Goal: Task Accomplishment & Management: Manage account settings

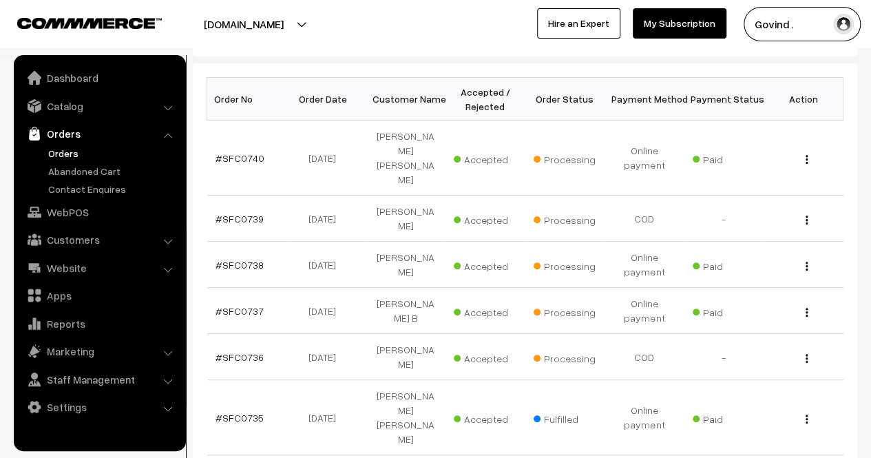
scroll to position [207, 0]
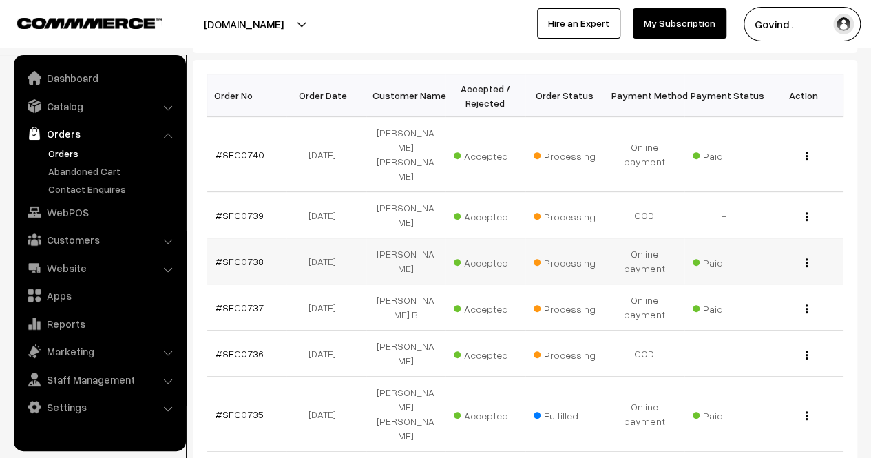
click at [807, 258] on img "button" at bounding box center [807, 262] width 2 height 9
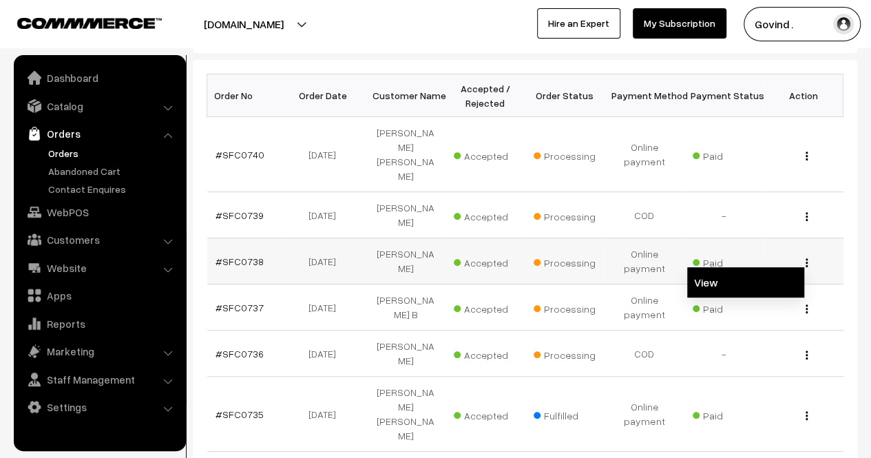
click at [744, 267] on link "View" at bounding box center [745, 282] width 117 height 30
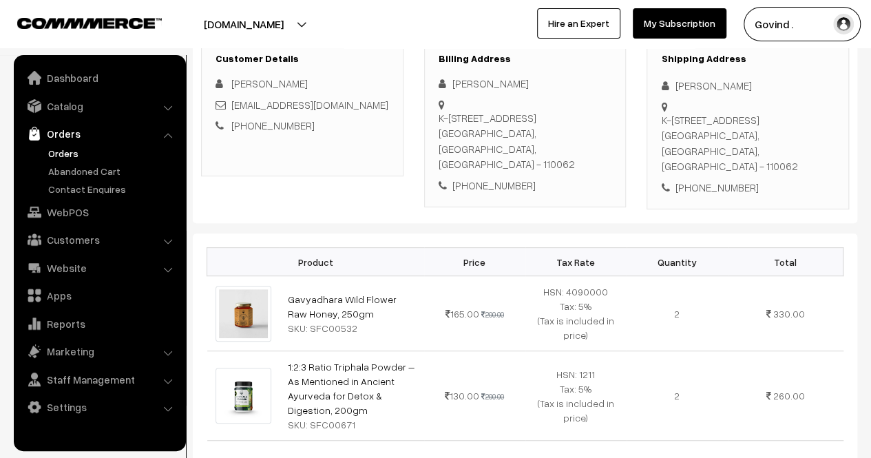
scroll to position [237, 0]
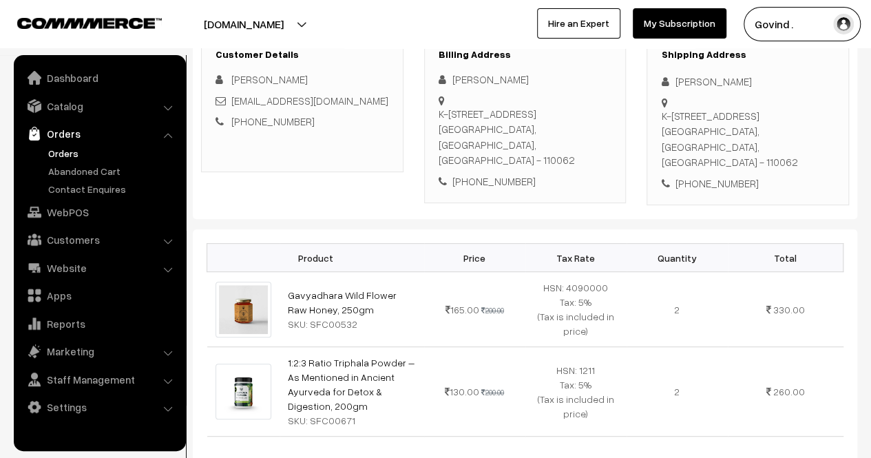
click at [712, 176] on div "+91 8285900012" at bounding box center [748, 184] width 174 height 16
copy div "8285900012"
drag, startPoint x: 676, startPoint y: 74, endPoint x: 759, endPoint y: 74, distance: 82.6
click at [759, 74] on div "VISHAL SINGH" at bounding box center [748, 82] width 174 height 16
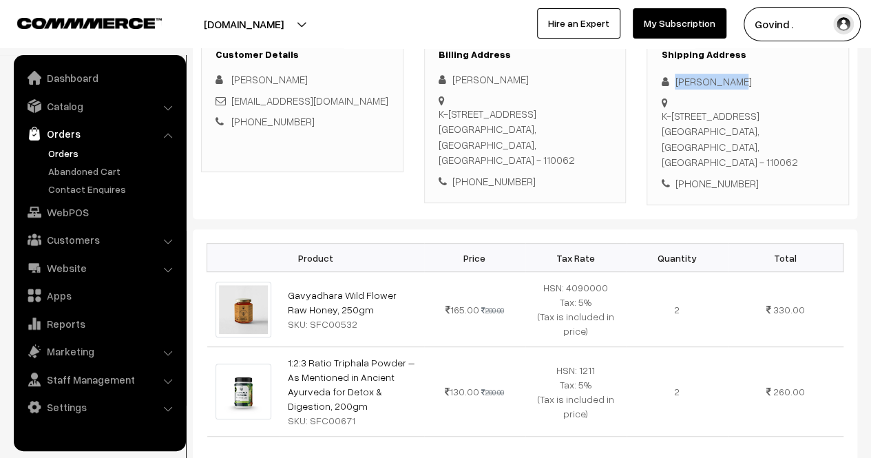
copy div "VISHAL SINGH"
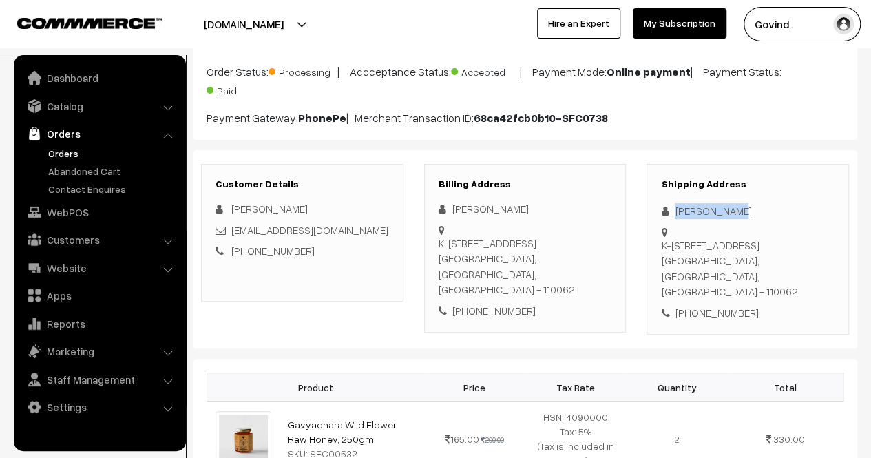
scroll to position [105, 0]
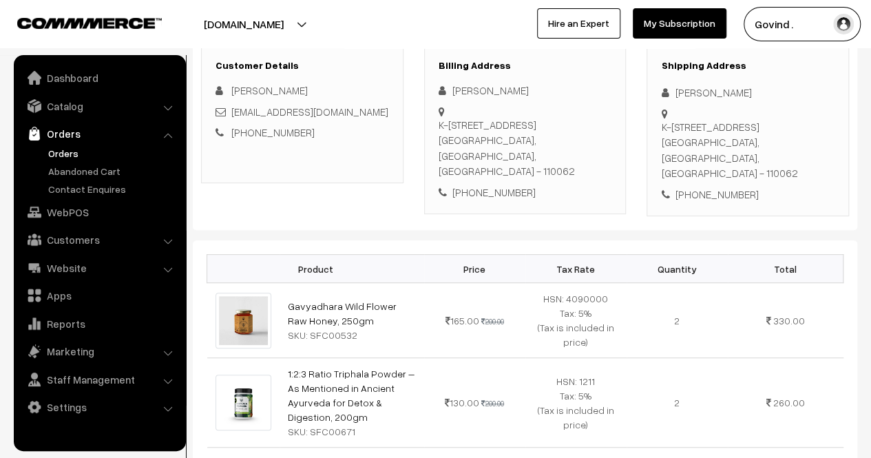
scroll to position [229, 0]
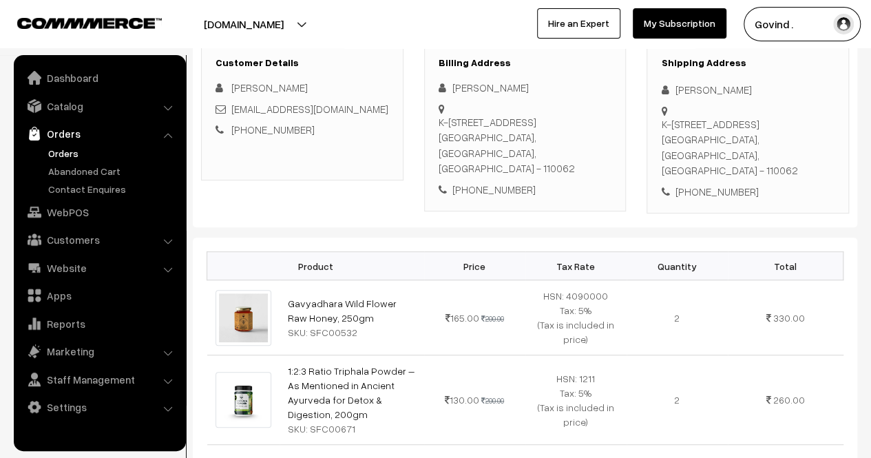
click at [708, 152] on div "K-473 Fourth Floor SECTOR 5 DAKSHINPURI, AMBEDKAR NAGAR NEW DELHI, Delhi, India…" at bounding box center [748, 147] width 174 height 62
click at [720, 156] on div "K-473 Fourth Floor SECTOR 5 DAKSHINPURI, AMBEDKAR NAGAR NEW DELHI, Delhi, India…" at bounding box center [748, 147] width 174 height 62
drag, startPoint x: 711, startPoint y: 149, endPoint x: 663, endPoint y: 121, distance: 56.5
click at [663, 121] on div "K-473 Fourth Floor SECTOR 5 DAKSHINPURI, AMBEDKAR NAGAR NEW DELHI, Delhi, India…" at bounding box center [748, 147] width 174 height 62
copy div "K-473 Fourth Floor SECTOR 5 DAKSHINPURI, AMBEDKAR NAGAR NEW DELHI,"
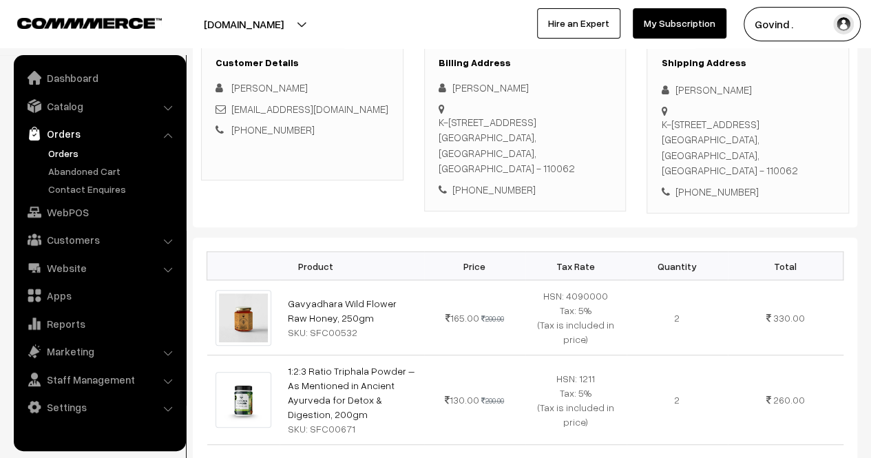
click at [782, 153] on div "K-473 Fourth Floor SECTOR 5 DAKSHINPURI, AMBEDKAR NAGAR NEW DELHI, Delhi, India…" at bounding box center [748, 147] width 174 height 62
copy div "110062"
click at [802, 187] on div "Shipping Address VISHAL SINGH K-473 Fourth Floor SECTOR 5 DAKSHINPURI, AMBEDKAR…" at bounding box center [748, 128] width 202 height 171
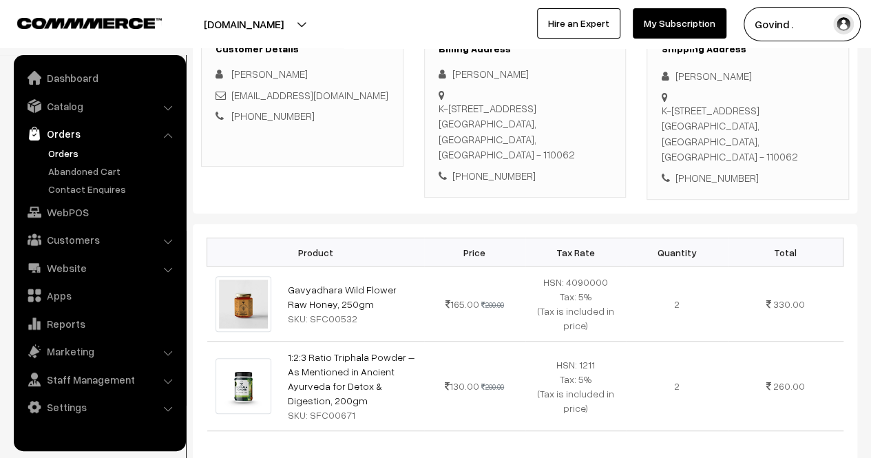
scroll to position [274, 0]
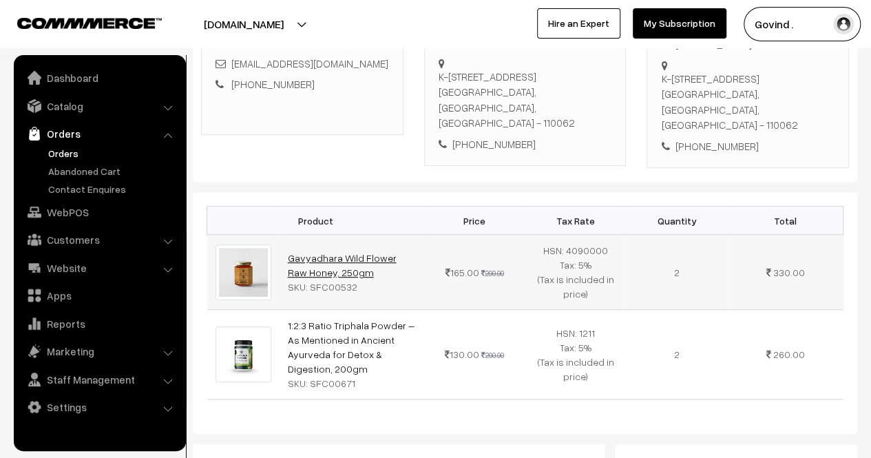
drag, startPoint x: 347, startPoint y: 253, endPoint x: 289, endPoint y: 237, distance: 60.8
click at [289, 237] on td "Gavyadhara Wild Flower Raw Honey, 250gm SKU: SFC00532" at bounding box center [352, 272] width 145 height 75
copy link "Gavyadhara Wild Flower Raw Honey, 250gm"
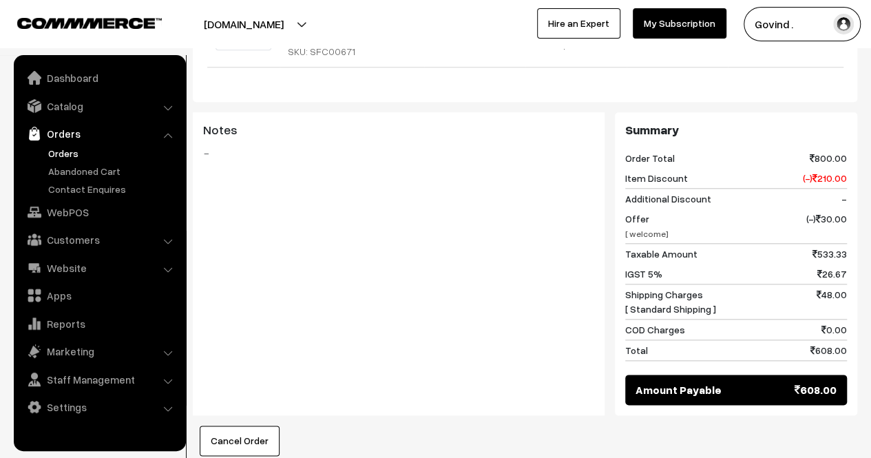
scroll to position [0, 0]
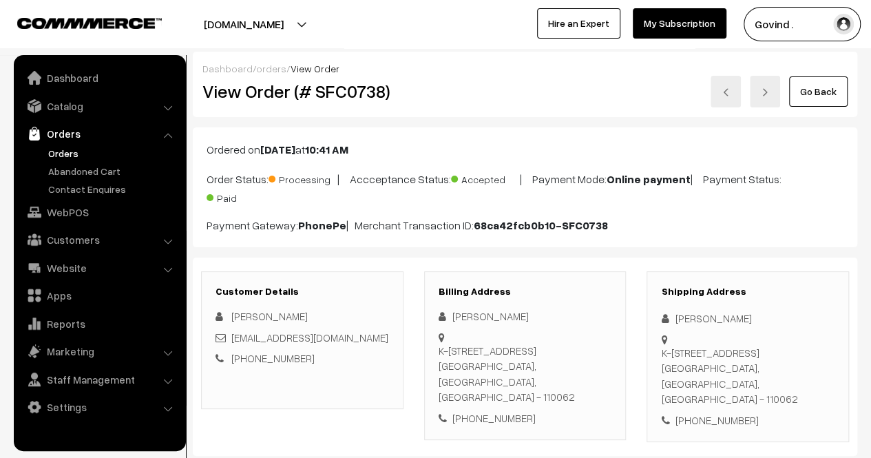
click at [808, 94] on link "Go Back" at bounding box center [818, 91] width 59 height 30
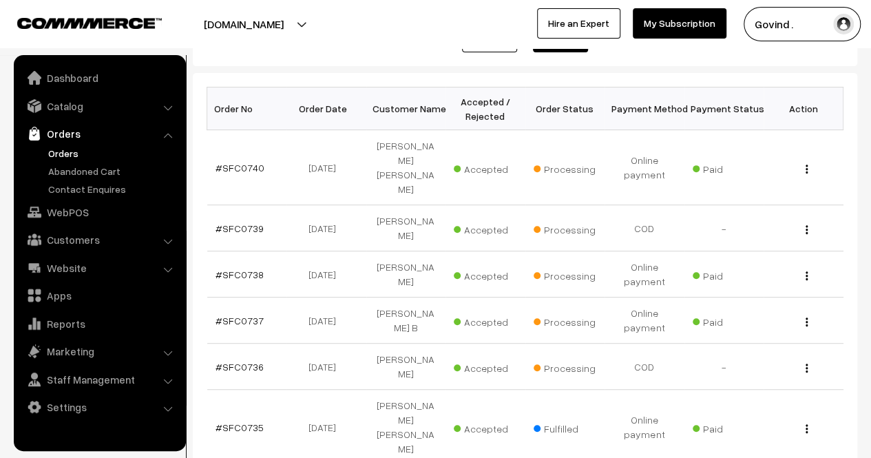
scroll to position [194, 0]
click at [810, 220] on div "View" at bounding box center [803, 227] width 63 height 14
click at [806, 225] on img "button" at bounding box center [807, 229] width 2 height 9
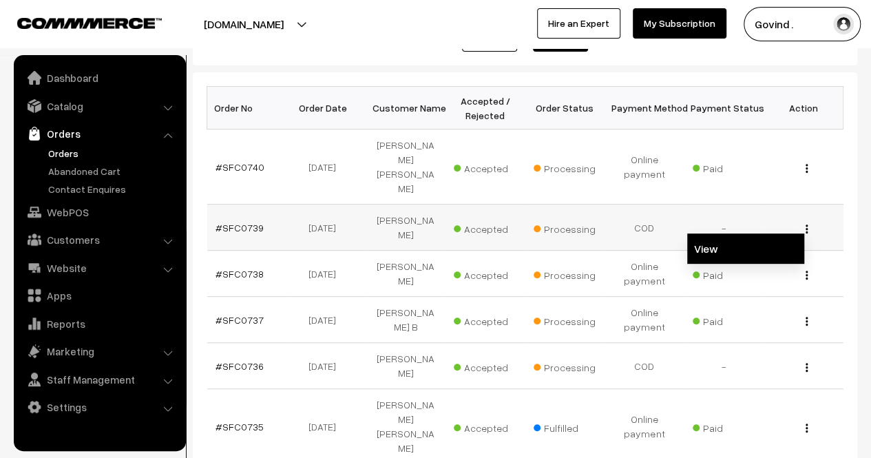
click at [738, 233] on link "View" at bounding box center [745, 248] width 117 height 30
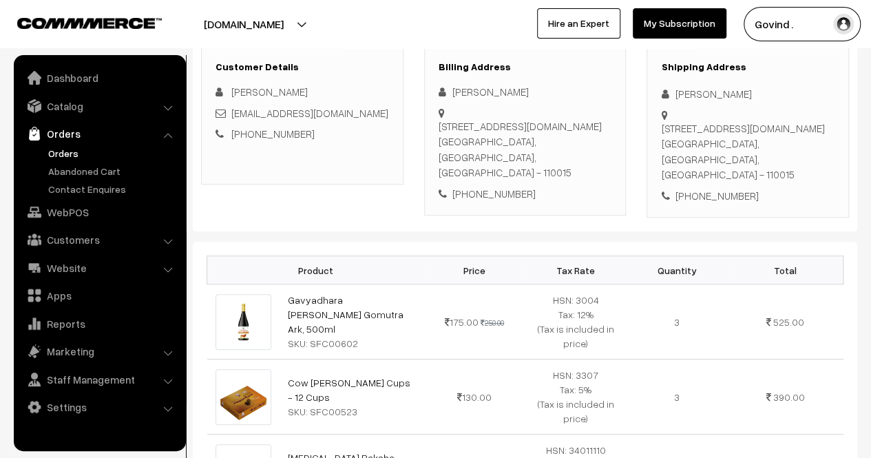
scroll to position [198, 0]
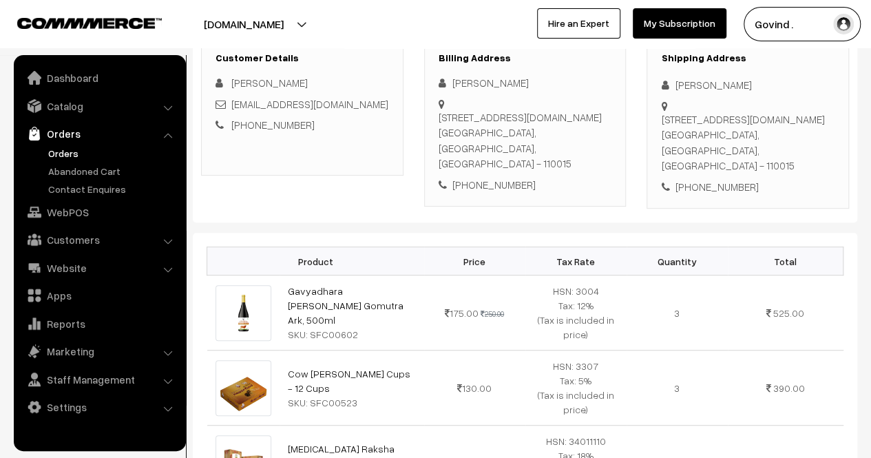
click at [726, 179] on div "+91 9971019998" at bounding box center [748, 187] width 174 height 16
copy div "9971019998"
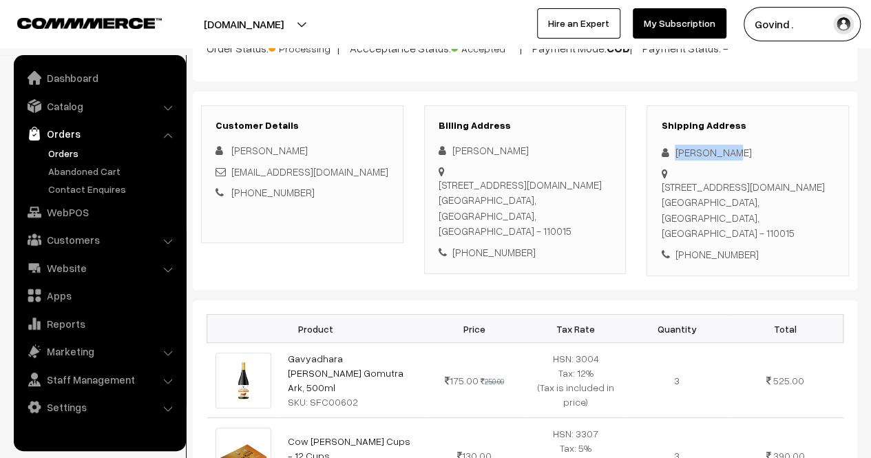
drag, startPoint x: 676, startPoint y: 150, endPoint x: 748, endPoint y: 143, distance: 72.7
click at [748, 145] on div "[PERSON_NAME]" at bounding box center [748, 153] width 174 height 16
copy div "[PERSON_NAME]"
drag, startPoint x: 682, startPoint y: 216, endPoint x: 663, endPoint y: 189, distance: 32.5
click at [663, 189] on div "B112,DLF capital greens.New Moti Nagar,, 15 Shivaji marg Delhi, Delhi, India - …" at bounding box center [748, 210] width 174 height 62
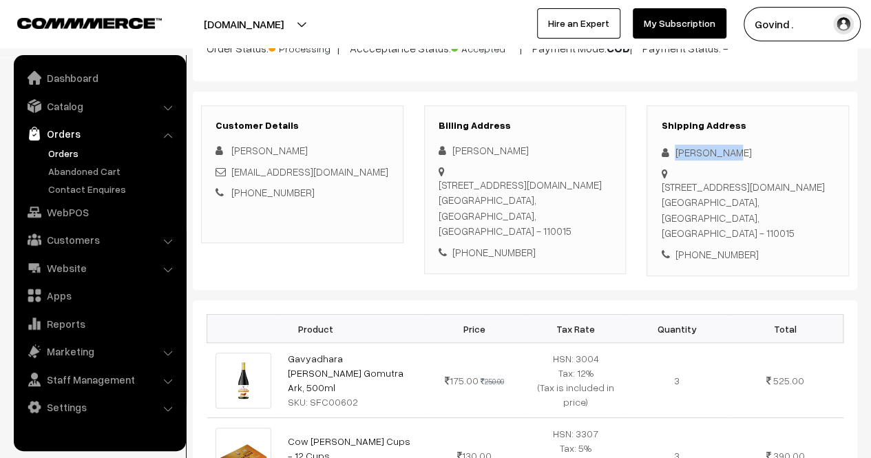
copy div "B112,DLF capital greens.New Moti Nagar,, 15 Shivaji marg Delhi"
click at [751, 213] on div "B112,DLF capital greens.New Moti Nagar,, 15 Shivaji marg Delhi, Delhi, India - …" at bounding box center [748, 210] width 174 height 62
copy div "110015"
click at [813, 225] on div "Shipping Address Tarun Gupta B112,DLF capital greens.New Moti Nagar,, 15 Shivaj…" at bounding box center [748, 190] width 202 height 171
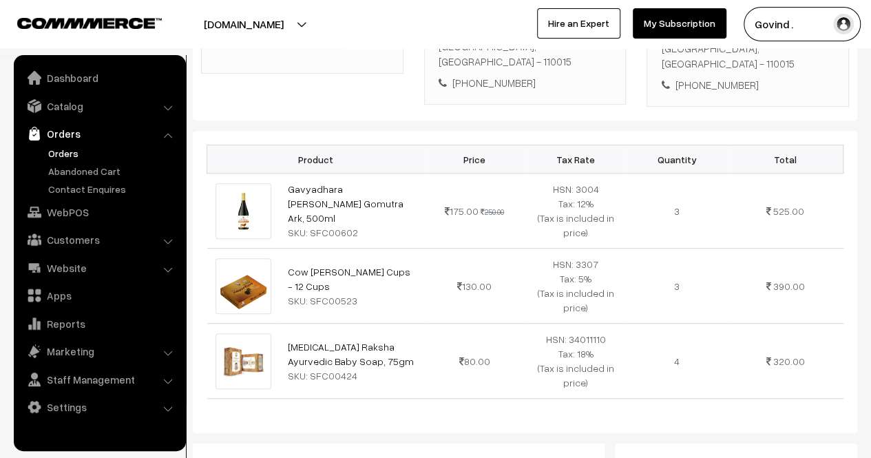
scroll to position [295, 0]
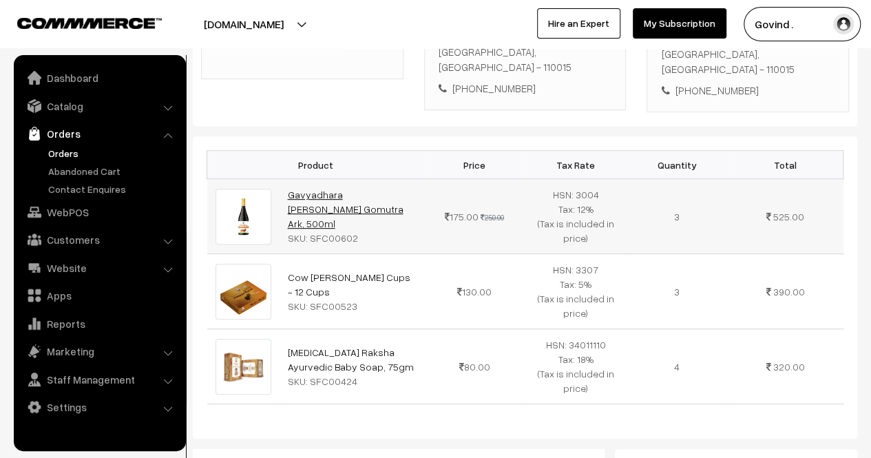
drag, startPoint x: 372, startPoint y: 201, endPoint x: 289, endPoint y: 179, distance: 86.2
click at [289, 179] on td "Gavyadhara Chandrma Gomutra Ark, 500ml SKU: SFC00602" at bounding box center [352, 216] width 145 height 75
copy link "Gavyadhara Chandrma Gomutra Ark, 500ml"
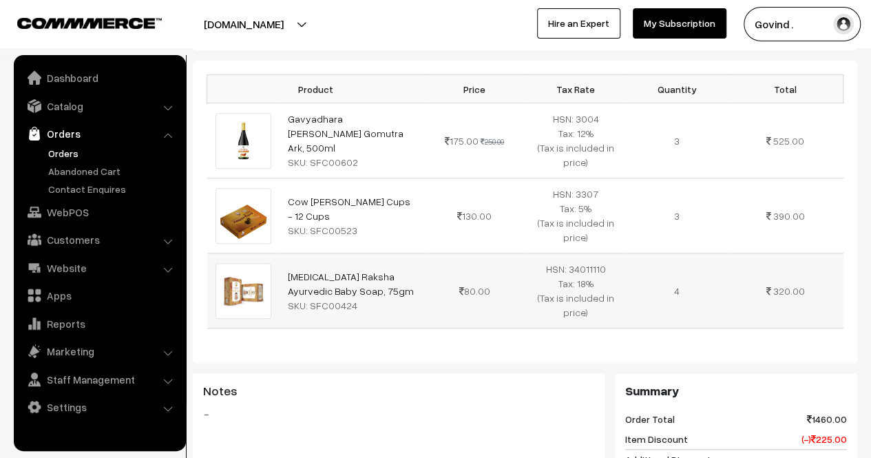
drag, startPoint x: 348, startPoint y: 272, endPoint x: 281, endPoint y: 262, distance: 68.2
click at [281, 262] on td "Bal Raksha Ayurvedic Baby Soap, 75gm SKU: SFC00424" at bounding box center [352, 290] width 145 height 75
copy link "Bal Raksha Ayurvedic Baby Soap, 75gm"
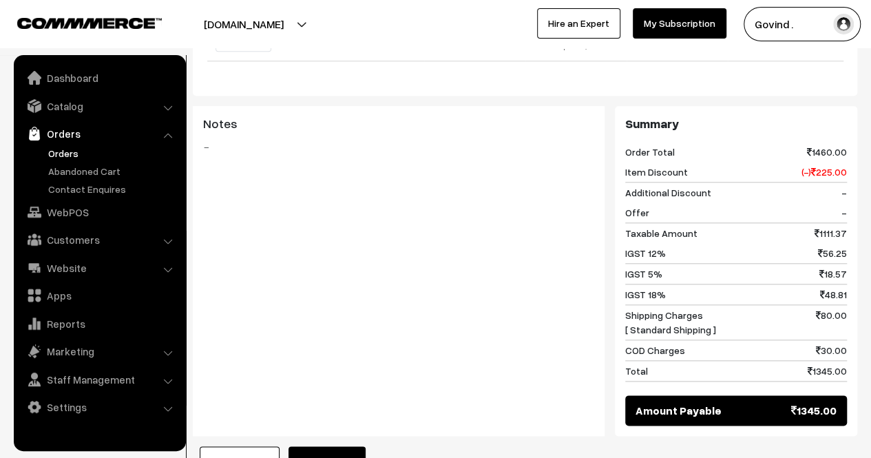
scroll to position [0, 0]
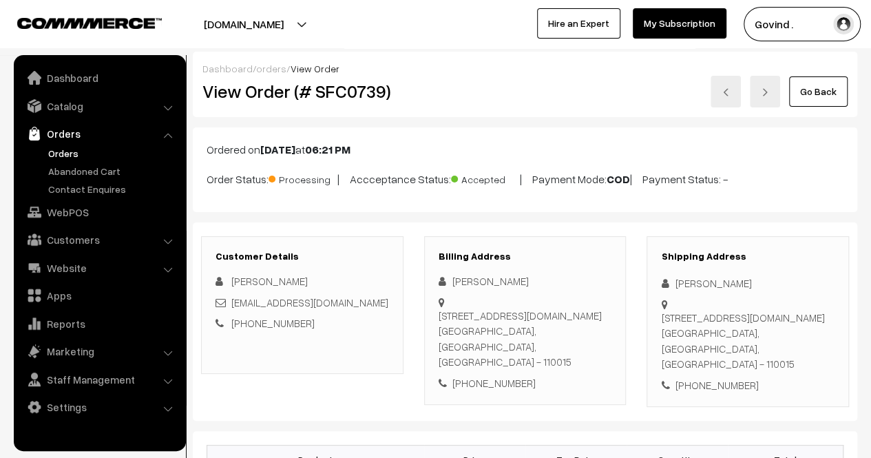
click at [817, 81] on link "Go Back" at bounding box center [818, 91] width 59 height 30
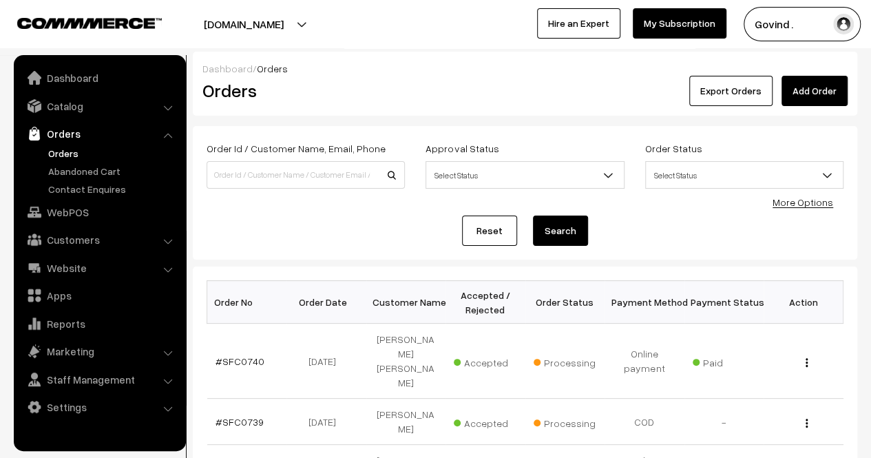
scroll to position [94, 0]
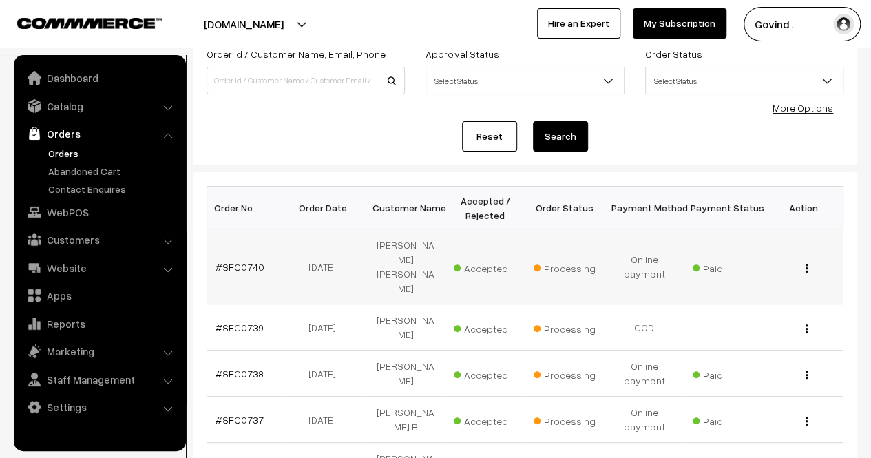
click at [807, 264] on img "button" at bounding box center [807, 268] width 2 height 9
click at [752, 273] on link "View" at bounding box center [745, 288] width 117 height 30
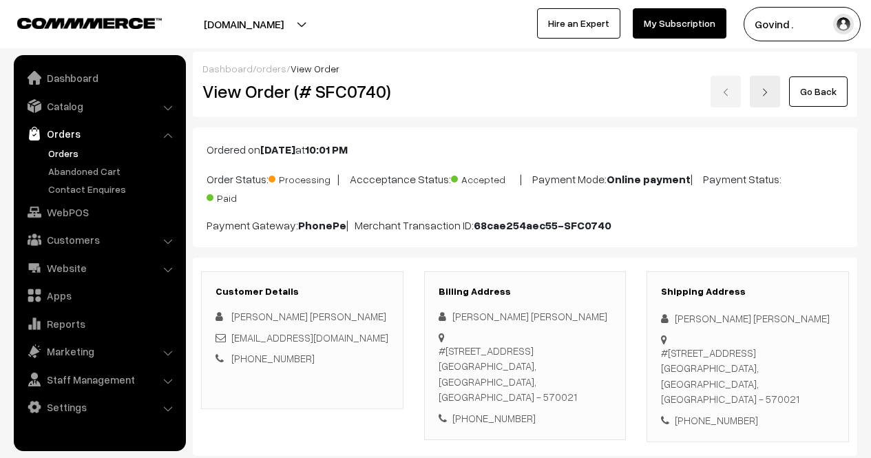
scroll to position [146, 0]
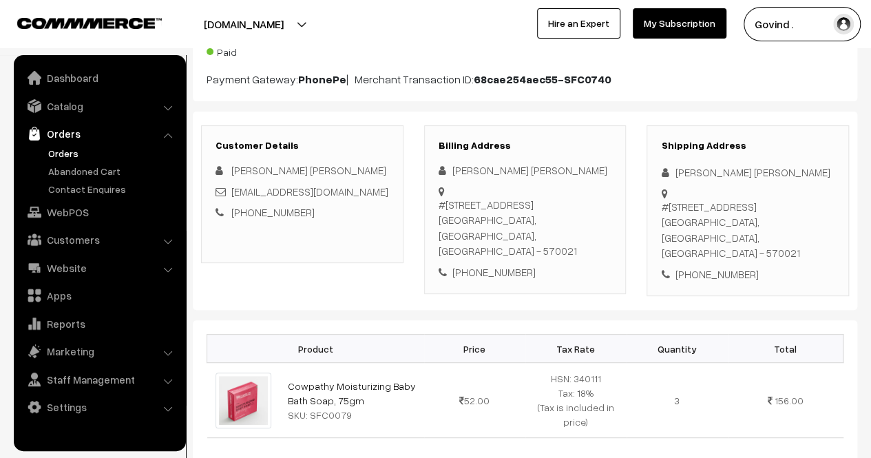
click at [713, 267] on div "[PHONE_NUMBER]" at bounding box center [748, 275] width 174 height 16
click at [713, 267] on div "+91 9620577889" at bounding box center [748, 275] width 174 height 16
copy div "9620577889"
click at [687, 165] on div "[PERSON_NAME] [PERSON_NAME]" at bounding box center [748, 173] width 174 height 16
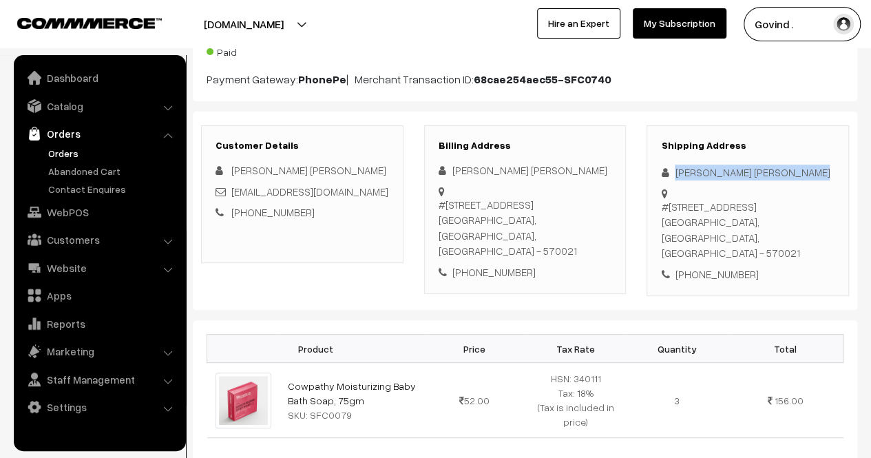
click at [687, 165] on div "[PERSON_NAME] [PERSON_NAME]" at bounding box center [748, 173] width 174 height 16
copy div "[PERSON_NAME] [PERSON_NAME]"
drag, startPoint x: 693, startPoint y: 235, endPoint x: 668, endPoint y: 209, distance: 36.0
click at [668, 209] on div "#1929/1, M H Road vk street, Mandi Mohalla Mysore, Karnataka, India - 570021" at bounding box center [748, 230] width 174 height 62
copy div "1929/1, M H Road vk street, Mandi Mohalla Mysore"
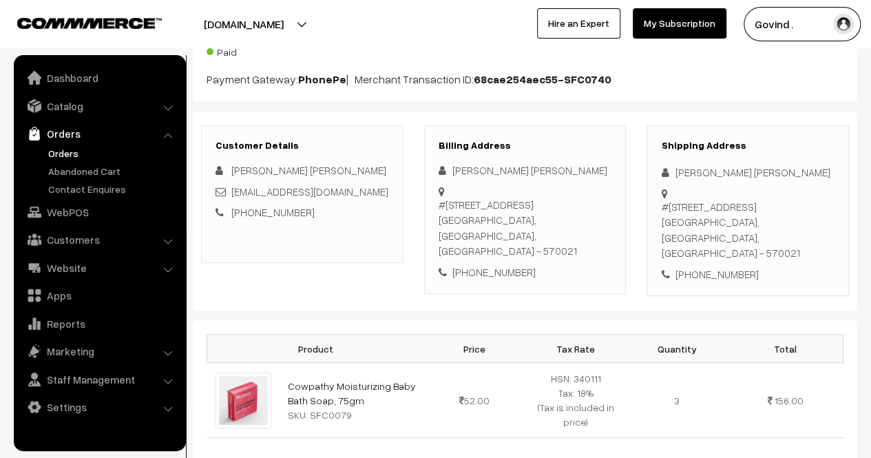
click at [786, 238] on div "#1929/1, M H Road vk street, Mandi Mohalla Mysore, Karnataka, India - 570021" at bounding box center [748, 230] width 174 height 62
copy div "570021"
click at [777, 267] on div "+91 9620577889" at bounding box center [748, 275] width 174 height 16
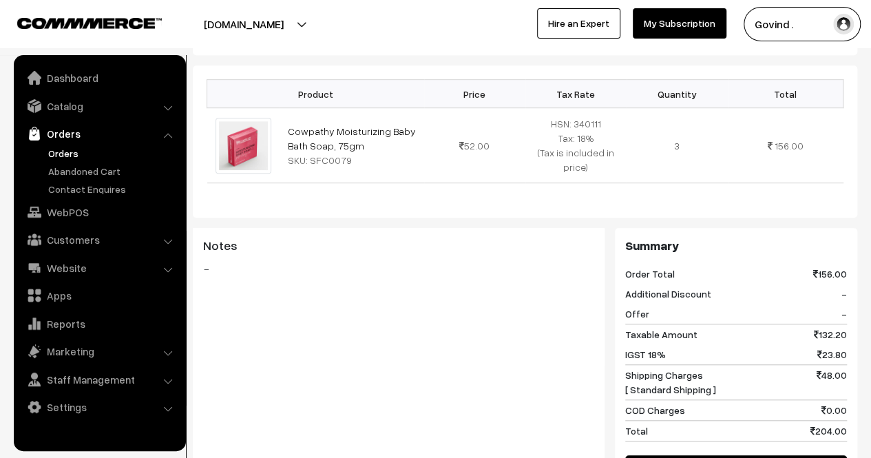
scroll to position [239, 0]
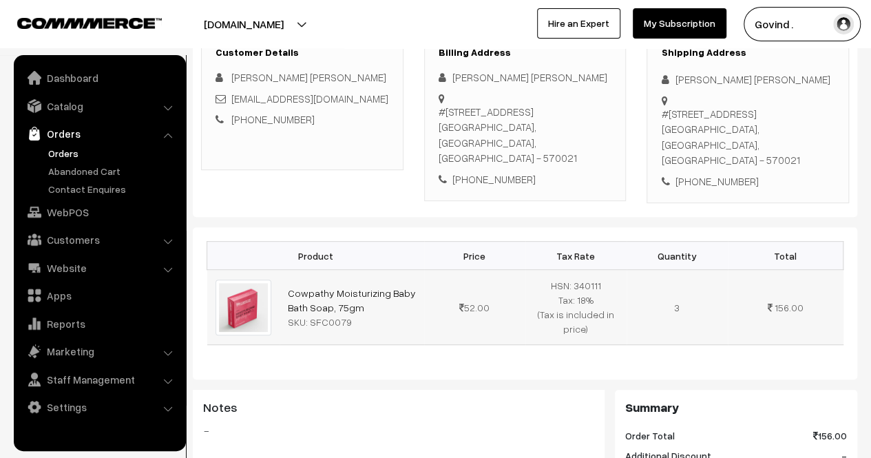
drag, startPoint x: 357, startPoint y: 288, endPoint x: 284, endPoint y: 276, distance: 73.9
click at [284, 276] on td "Cowpathy Moisturizing Baby Bath Soap, 75gm SKU: SFC0079" at bounding box center [352, 307] width 145 height 75
copy link "Cowpathy Moisturizing Baby Bath Soap, 75gm"
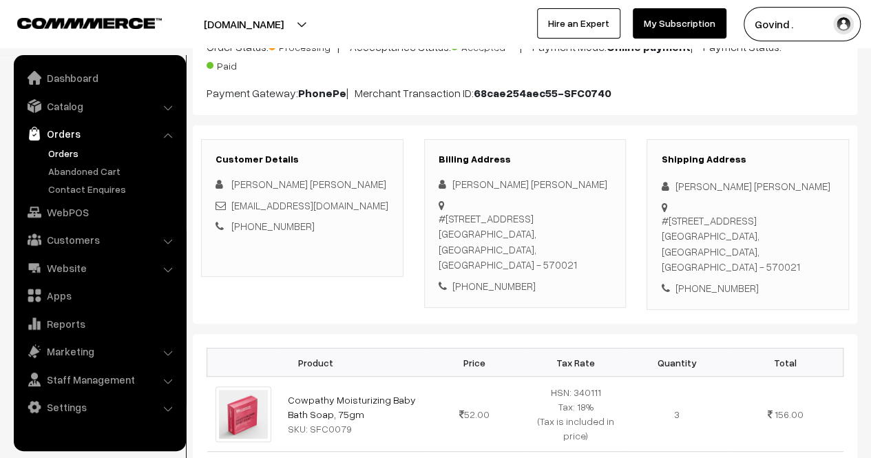
scroll to position [0, 0]
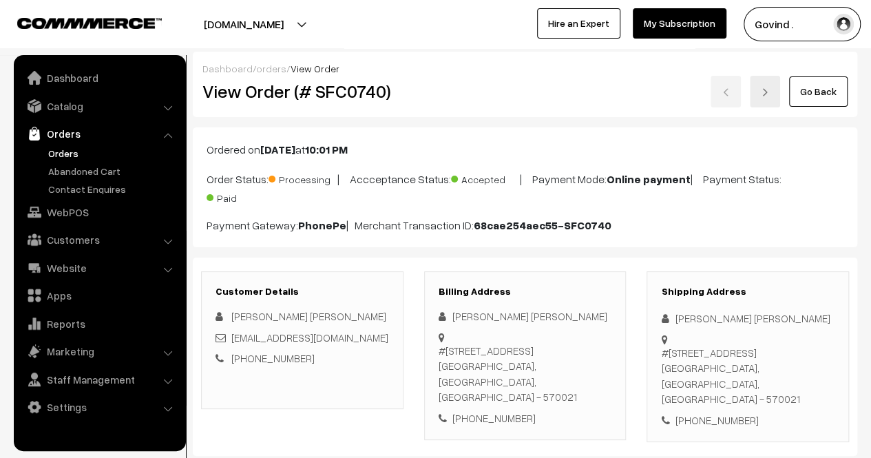
click at [814, 90] on link "Go Back" at bounding box center [818, 91] width 59 height 30
